Goal: Information Seeking & Learning: Find specific fact

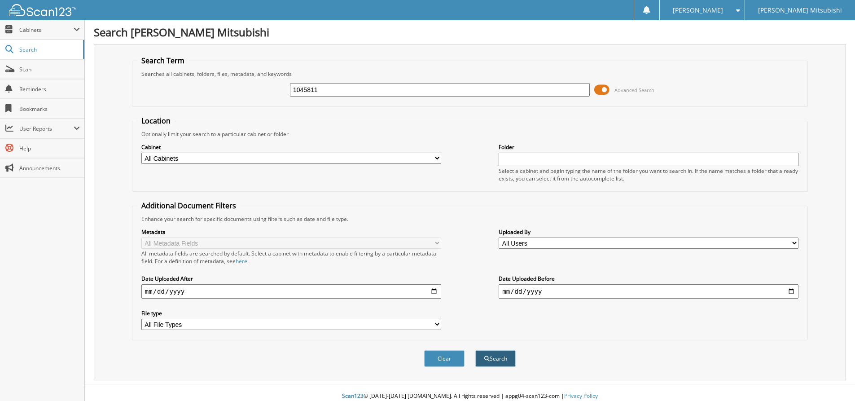
type input "1045811"
click at [498, 356] on button "Search" at bounding box center [495, 358] width 40 height 17
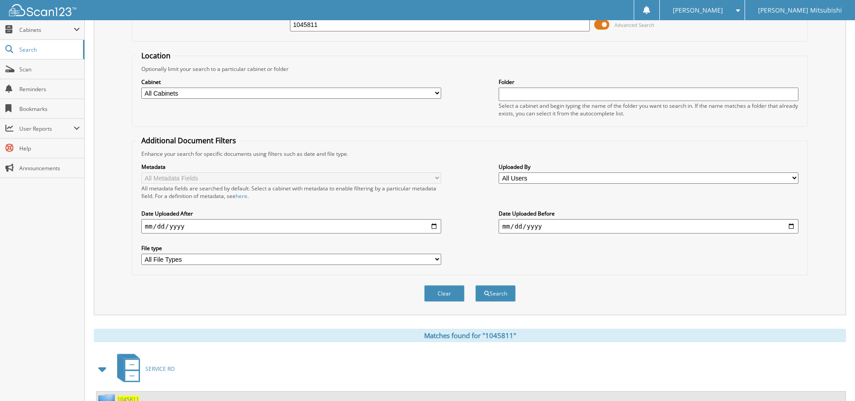
scroll to position [156, 0]
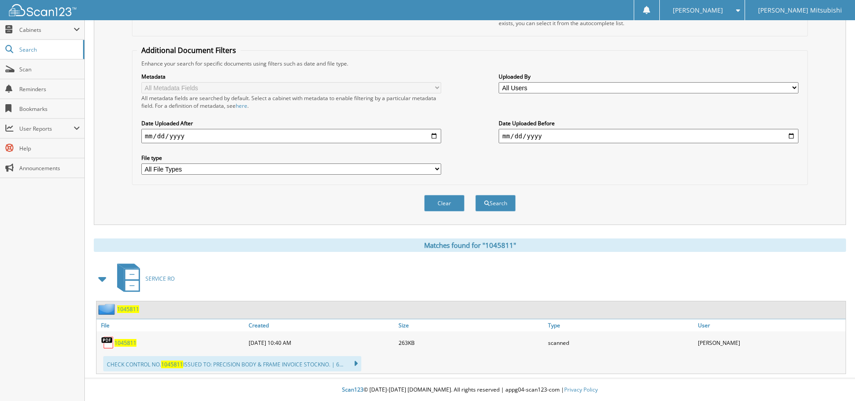
click at [101, 279] on span at bounding box center [103, 279] width 13 height 16
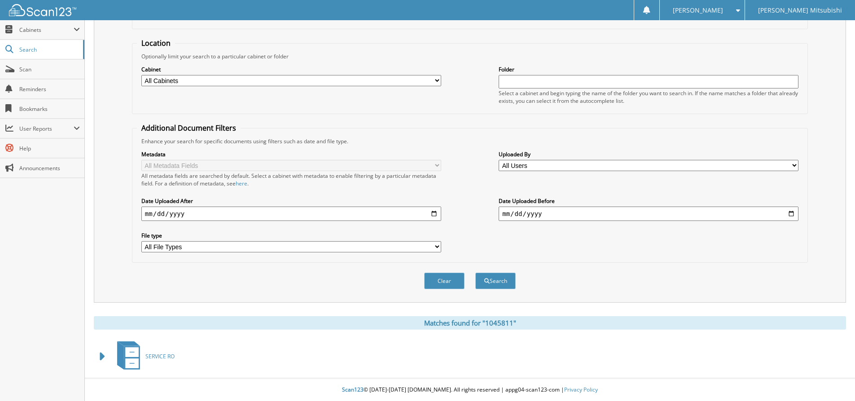
scroll to position [78, 0]
click at [193, 335] on div "Matches found for "1045811" SERVICE RO 1045811 File Created Size" at bounding box center [470, 345] width 752 height 58
click at [131, 360] on icon at bounding box center [131, 363] width 13 height 10
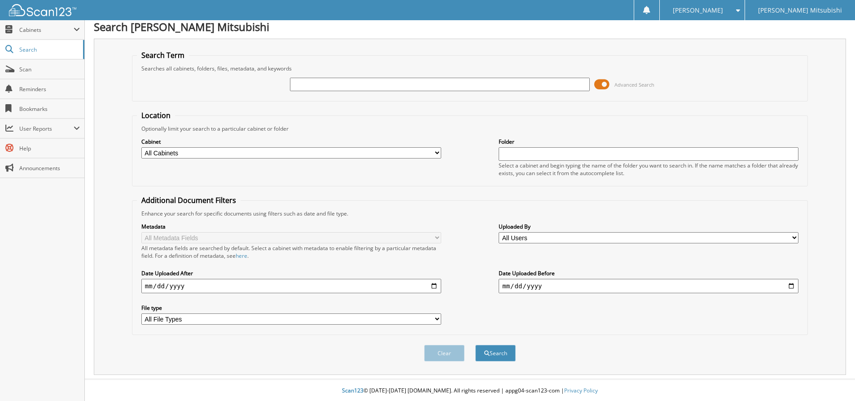
scroll to position [7, 0]
type input "1045811"
click at [498, 351] on button "Search" at bounding box center [495, 352] width 40 height 17
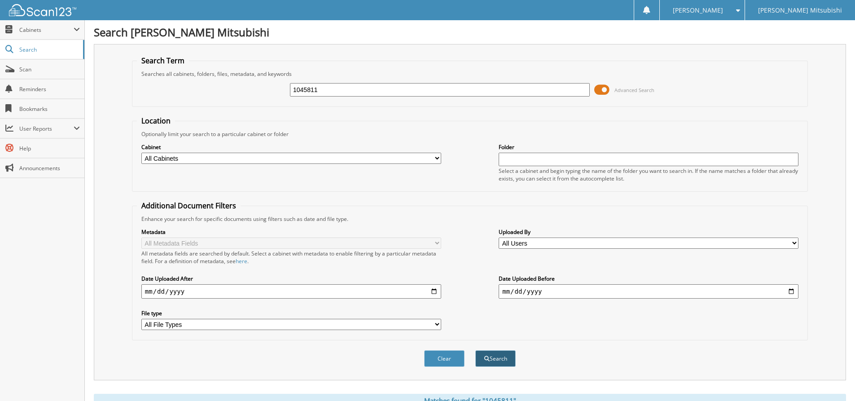
scroll to position [156, 0]
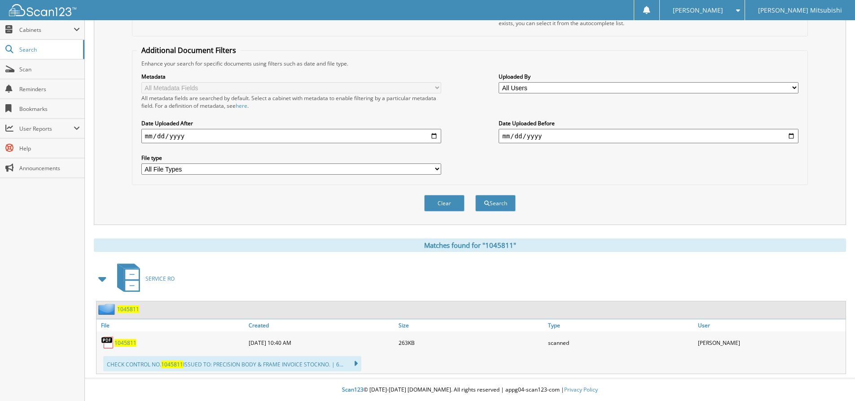
click at [358, 363] on icon at bounding box center [351, 363] width 13 height 13
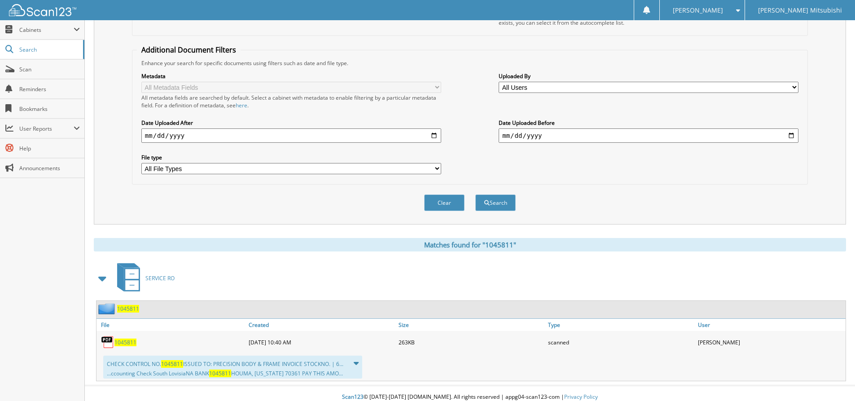
click at [359, 363] on icon at bounding box center [352, 363] width 14 height 13
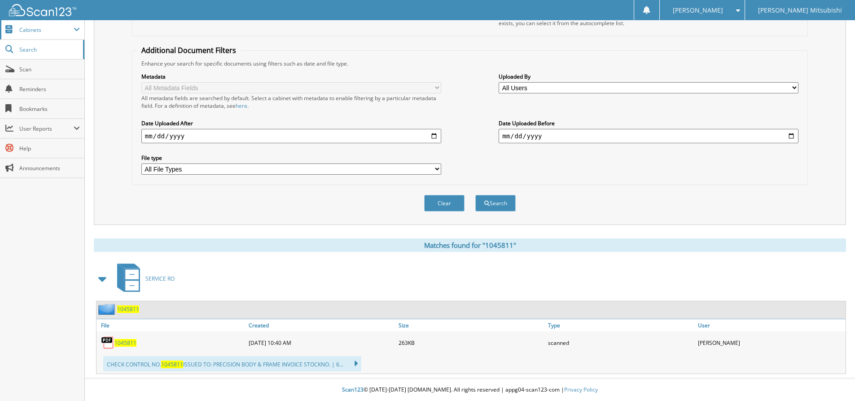
click at [76, 29] on span at bounding box center [77, 29] width 6 height 7
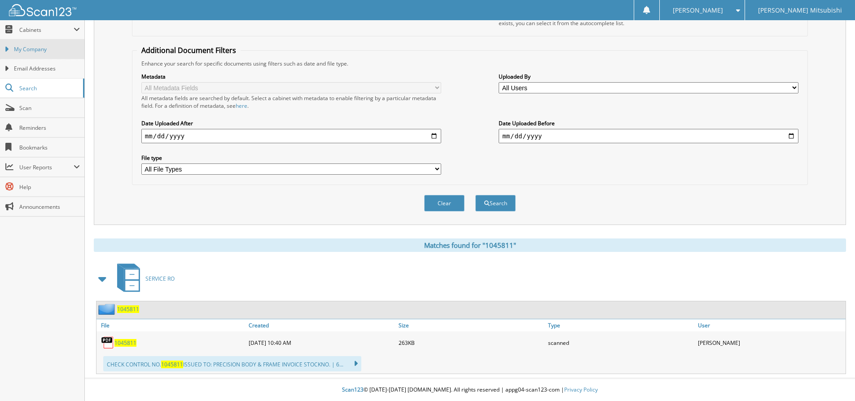
click at [22, 48] on span "My Company" at bounding box center [47, 49] width 66 height 8
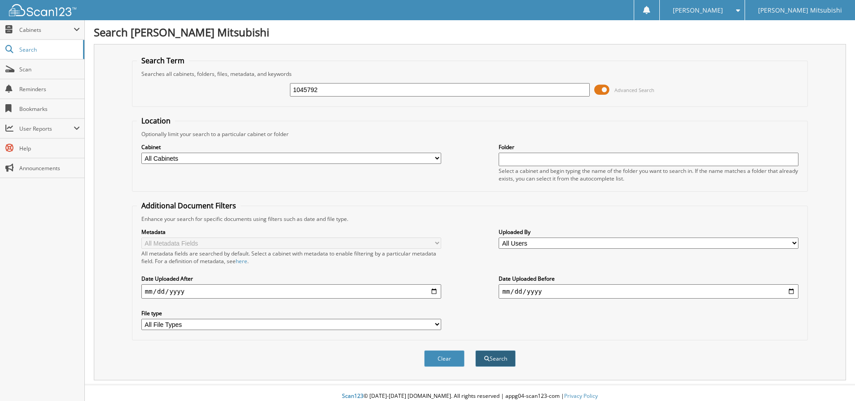
type input "1045792"
click at [499, 360] on button "Search" at bounding box center [495, 358] width 40 height 17
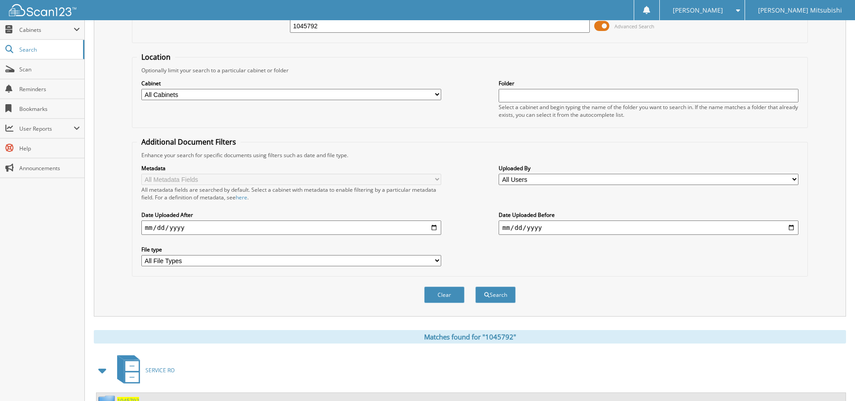
scroll to position [136, 0]
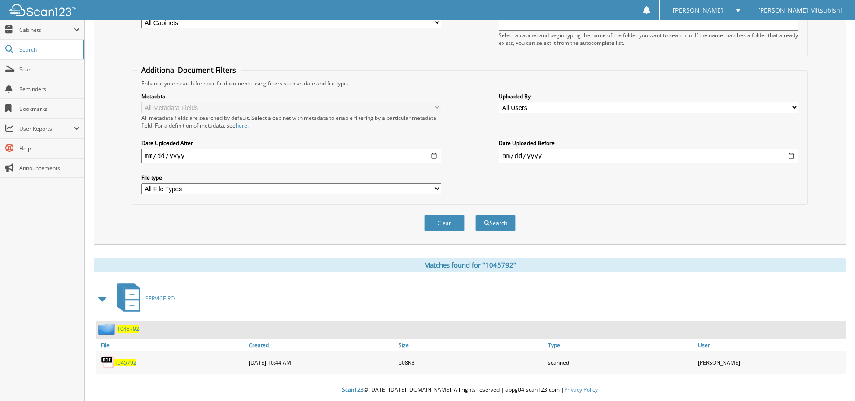
click at [131, 300] on icon at bounding box center [132, 299] width 16 height 23
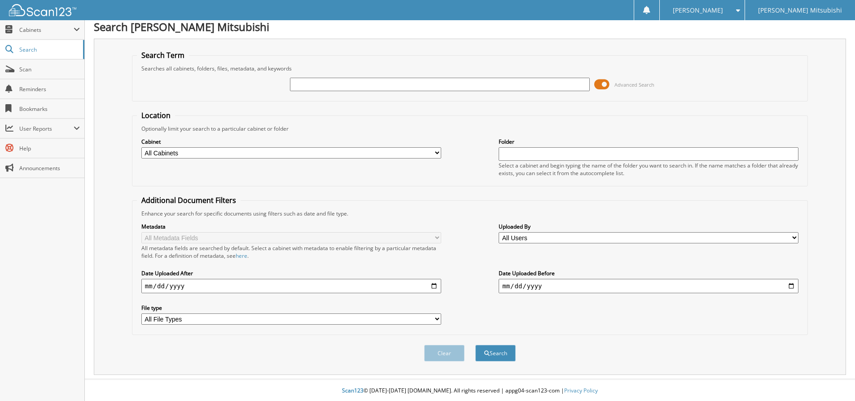
scroll to position [7, 0]
type input "1045792"
click at [499, 348] on button "Search" at bounding box center [495, 352] width 40 height 17
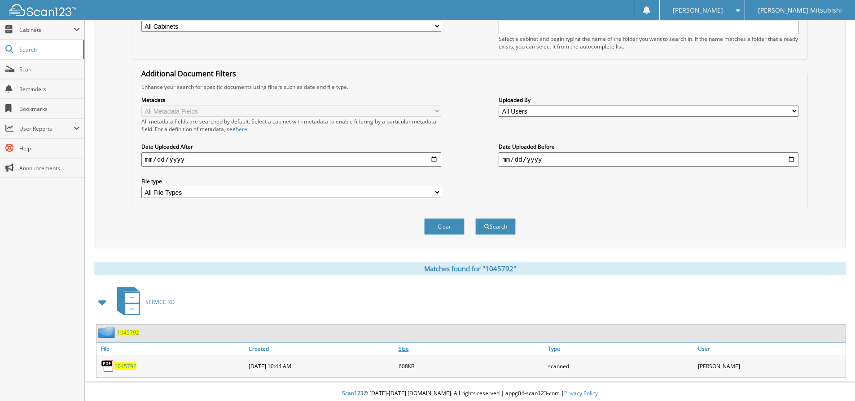
scroll to position [136, 0]
